Goal: Navigation & Orientation: Find specific page/section

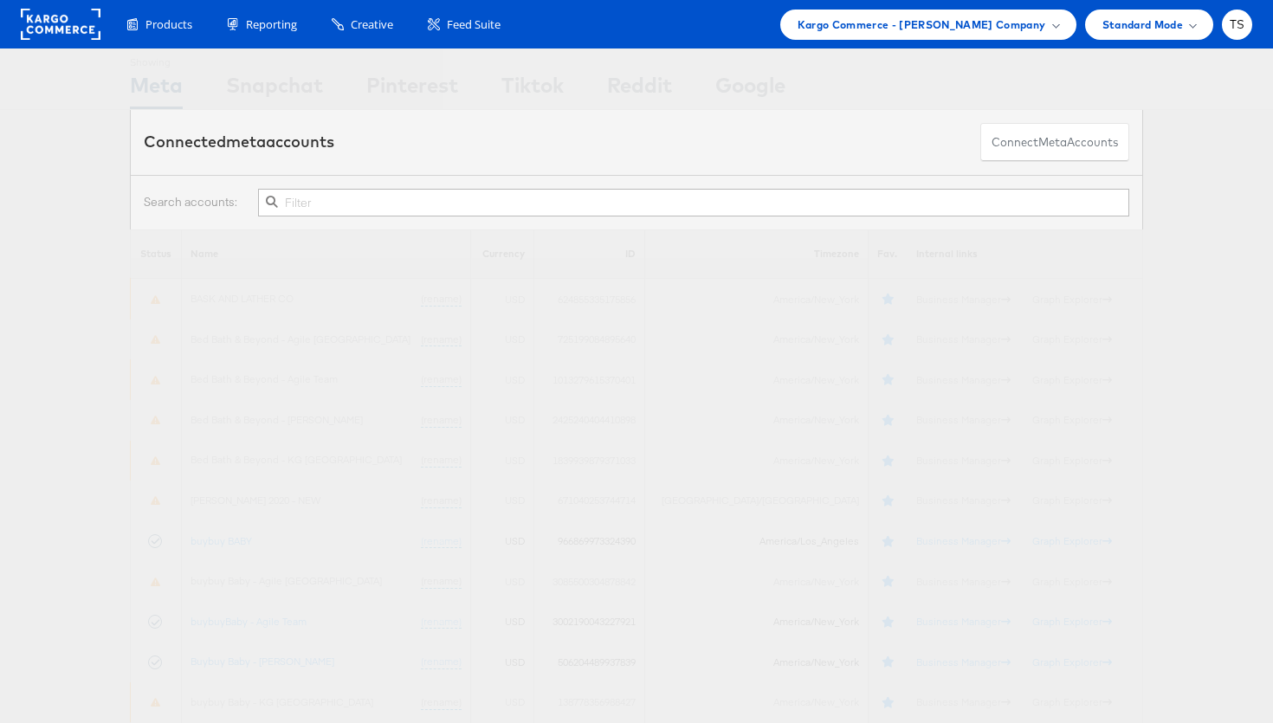
click at [998, 42] on div "Products Product Catalogs Enhance Your Product Catalog, Map Them to Publishers,…" at bounding box center [636, 24] width 1273 height 48
click at [1003, 30] on span "Kargo Commerce - [PERSON_NAME] Company" at bounding box center [921, 25] width 248 height 18
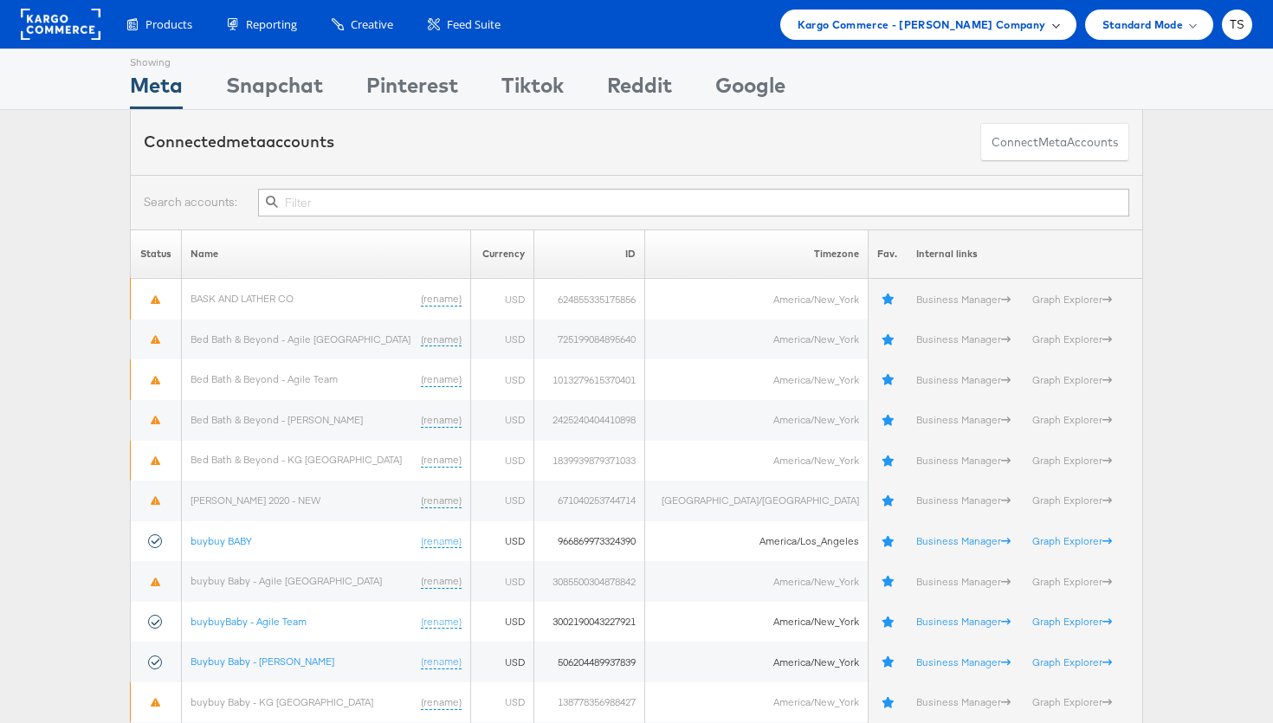
click at [1060, 18] on div "Kargo Commerce - [PERSON_NAME] Company" at bounding box center [928, 25] width 296 height 30
